Goal: Task Accomplishment & Management: Use online tool/utility

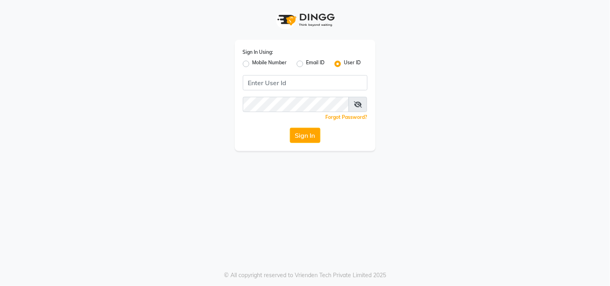
click at [259, 58] on div "Sign In Using: Mobile Number Email ID User ID" at bounding box center [305, 58] width 125 height 21
click at [252, 67] on label "Mobile Number" at bounding box center [269, 64] width 35 height 10
click at [252, 64] on input "Mobile Number" at bounding box center [254, 61] width 5 height 5
radio input "true"
radio input "false"
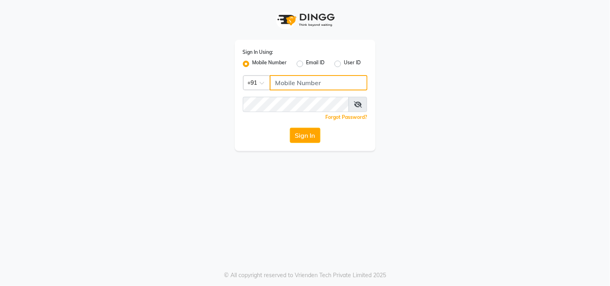
click at [287, 89] on input "Username" at bounding box center [319, 82] width 98 height 15
type input "9052699888"
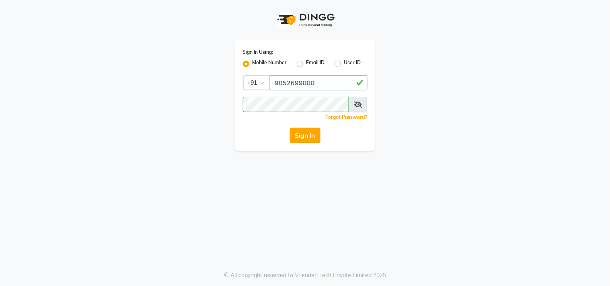
click at [298, 131] on button "Sign In" at bounding box center [305, 135] width 31 height 15
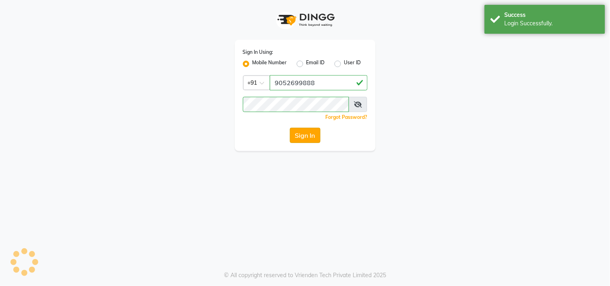
select select "service"
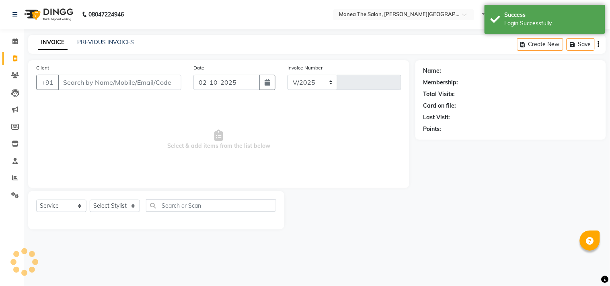
select select "8903"
type input "0182"
click at [55, 207] on select "Select Service Product Membership Package Voucher Prepaid Gift Card" at bounding box center [61, 206] width 50 height 12
click at [36, 200] on select "Select Service Product Membership Package Voucher Prepaid Gift Card" at bounding box center [61, 206] width 50 height 12
click at [109, 207] on select "Select Stylist [PERSON_NAME] Manager [PERSON_NAME] [PERSON_NAME] NO STYLIST [PE…" at bounding box center [115, 206] width 50 height 12
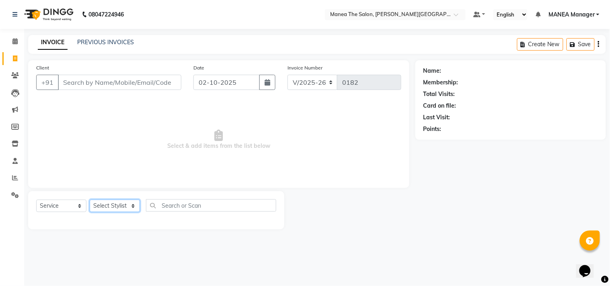
select select "90109"
click at [90, 200] on select "Select Stylist [PERSON_NAME] Manager [PERSON_NAME] [PERSON_NAME] NO STYLIST [PE…" at bounding box center [115, 206] width 50 height 12
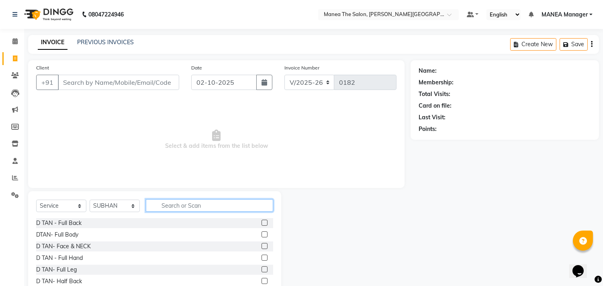
click at [167, 208] on input "text" at bounding box center [209, 205] width 127 height 12
type input "cut"
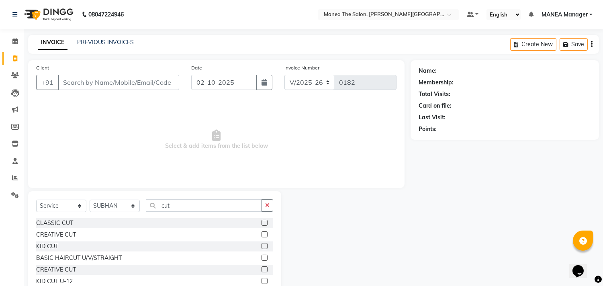
click at [263, 223] on label at bounding box center [265, 223] width 6 height 6
click at [263, 223] on input "checkbox" at bounding box center [264, 223] width 5 height 5
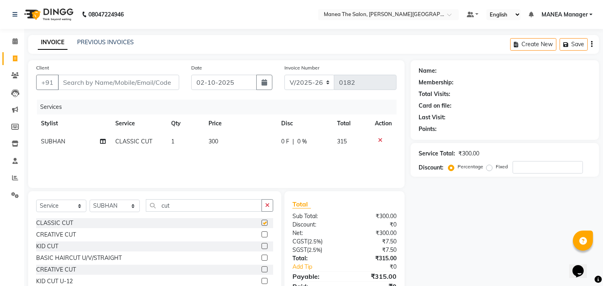
checkbox input "false"
click at [54, 203] on select "Select Service Product Membership Package Voucher Prepaid Gift Card" at bounding box center [61, 206] width 50 height 12
click at [36, 200] on select "Select Service Product Membership Package Voucher Prepaid Gift Card" at bounding box center [61, 206] width 50 height 12
click at [190, 206] on input "cut" at bounding box center [204, 205] width 116 height 12
type input "c"
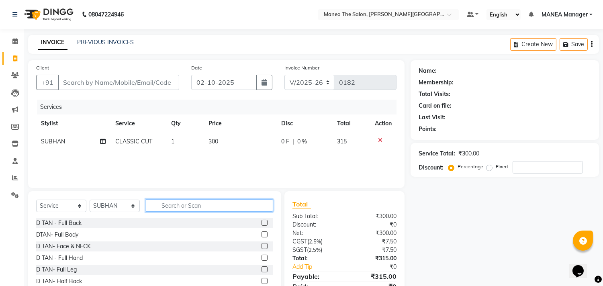
type input "d"
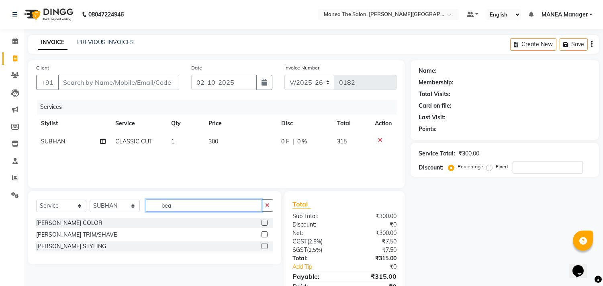
type input "bea"
click at [175, 248] on div "[PERSON_NAME] STYLING" at bounding box center [154, 247] width 237 height 10
click at [264, 240] on div at bounding box center [264, 236] width 5 height 8
click at [264, 246] on label at bounding box center [265, 246] width 6 height 6
click at [264, 246] on input "checkbox" at bounding box center [264, 246] width 5 height 5
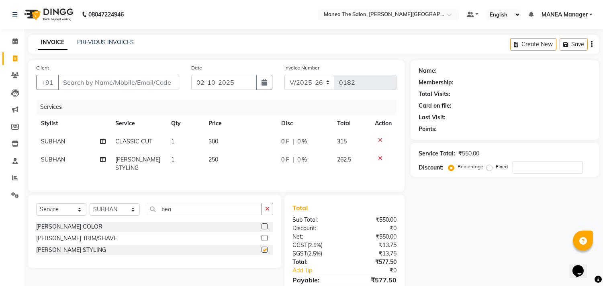
checkbox input "false"
click at [113, 204] on select "Select Stylist [PERSON_NAME] Manager [PERSON_NAME] [PERSON_NAME] NO STYLIST [PE…" at bounding box center [115, 209] width 50 height 12
select select "90108"
click at [90, 203] on select "Select Stylist [PERSON_NAME] Manager [PERSON_NAME] [PERSON_NAME] NO STYLIST [PE…" at bounding box center [115, 209] width 50 height 12
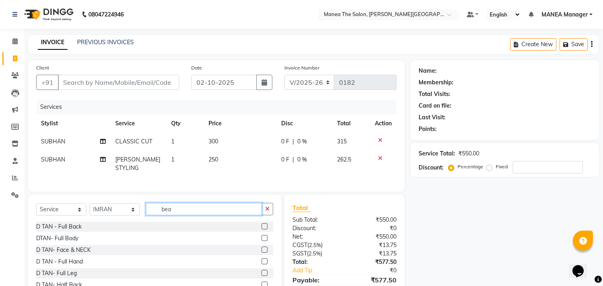
click at [182, 214] on div "Select Service Product Membership Package Voucher Prepaid Gift Card Select Styl…" at bounding box center [154, 212] width 237 height 19
type input "b"
type input "cut"
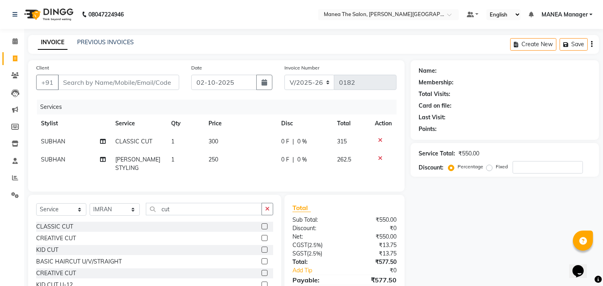
click at [263, 224] on label at bounding box center [265, 227] width 6 height 6
click at [263, 224] on input "checkbox" at bounding box center [264, 226] width 5 height 5
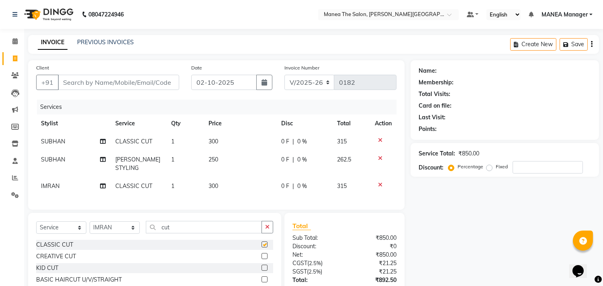
checkbox input "false"
click at [230, 224] on input "cut" at bounding box center [204, 227] width 116 height 12
type input "c"
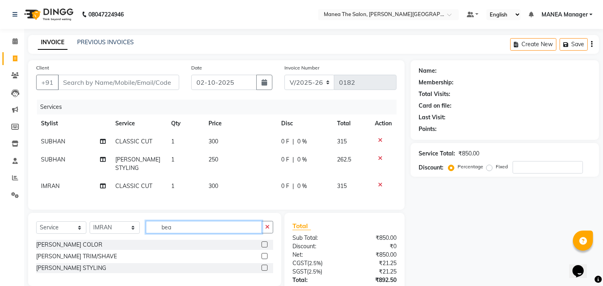
type input "bea"
click at [266, 268] on label at bounding box center [265, 268] width 6 height 6
click at [266, 268] on input "checkbox" at bounding box center [264, 268] width 5 height 5
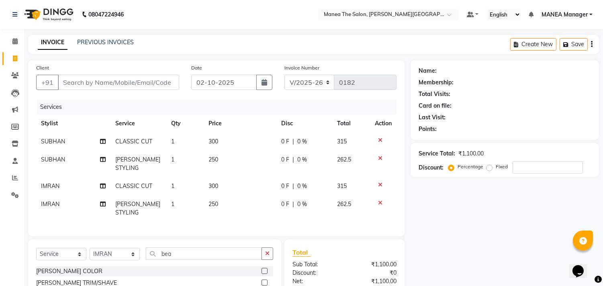
checkbox input "false"
click at [236, 156] on td "250" at bounding box center [240, 164] width 73 height 27
select select "90109"
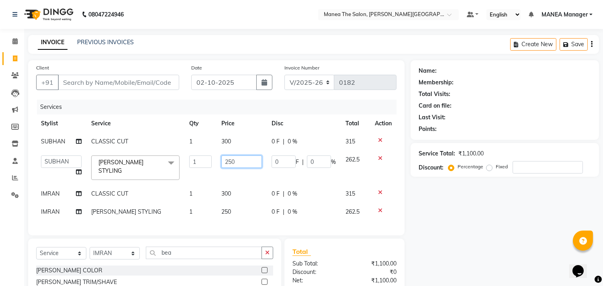
click at [238, 166] on input "250" at bounding box center [242, 162] width 41 height 12
type input "200"
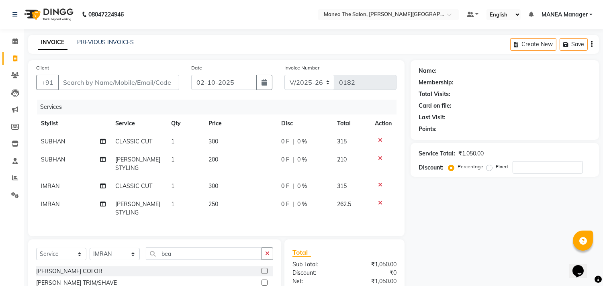
click at [244, 207] on div "Services Stylist Service Qty Price Disc Total Action SUBHAN CLASSIC CUT 1 300 0…" at bounding box center [216, 164] width 361 height 129
click at [224, 195] on td "250" at bounding box center [240, 208] width 73 height 27
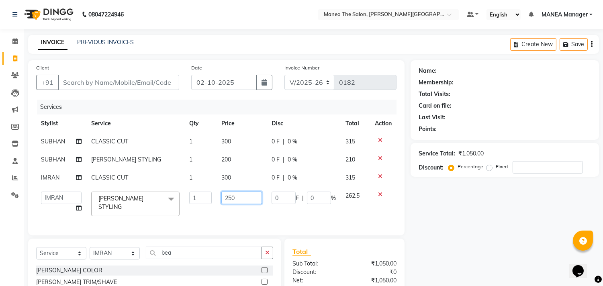
click at [248, 198] on input "250" at bounding box center [242, 198] width 41 height 12
type input "200"
